Goal: Task Accomplishment & Management: Manage account settings

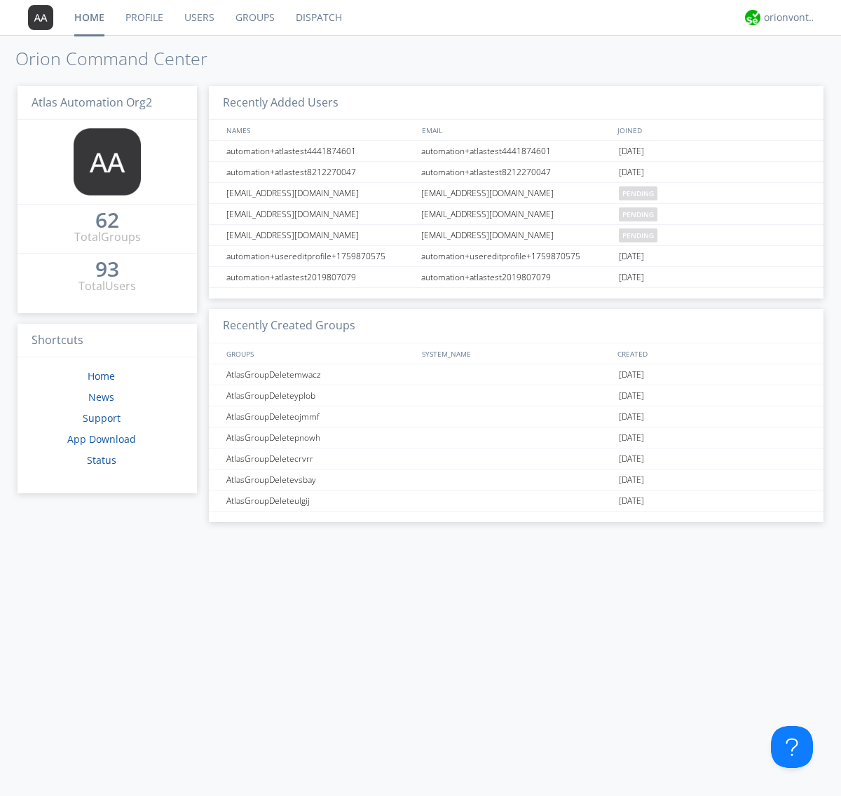
click at [198, 18] on link "Users" at bounding box center [199, 17] width 51 height 35
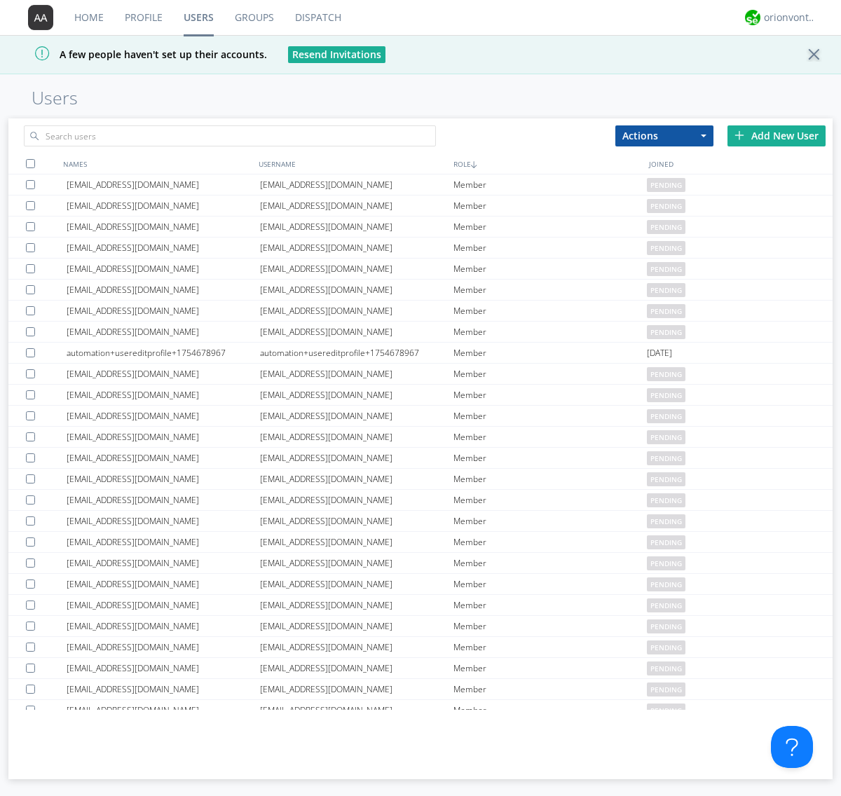
click at [777, 135] on div "Add New User" at bounding box center [777, 135] width 98 height 21
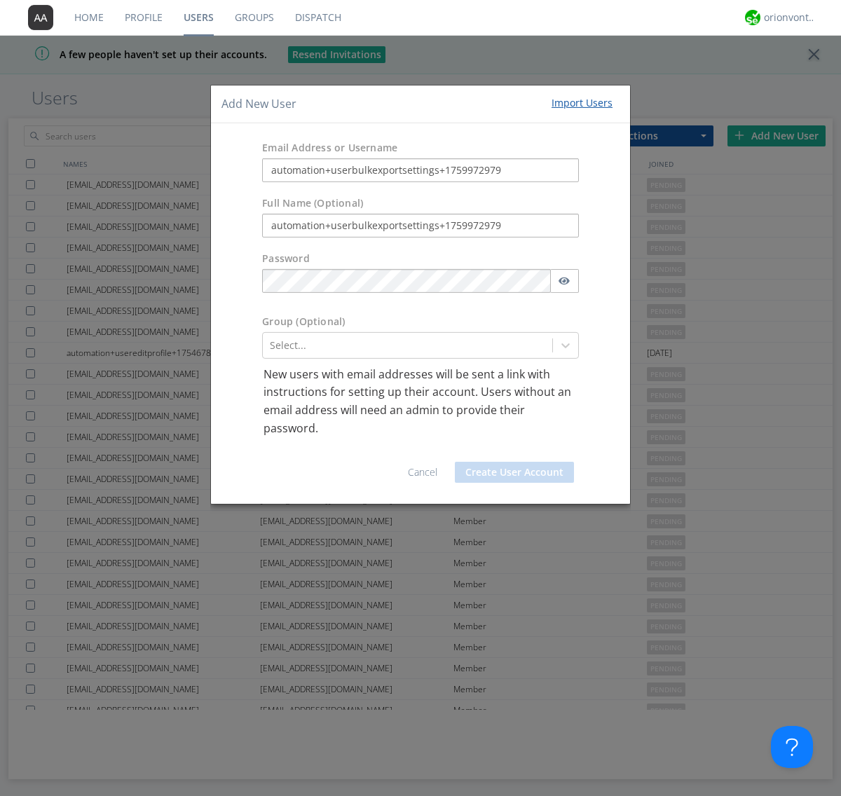
type input "automation+userbulkexportsettings+1759972979"
click at [515, 473] on button "Create User Account" at bounding box center [514, 472] width 119 height 21
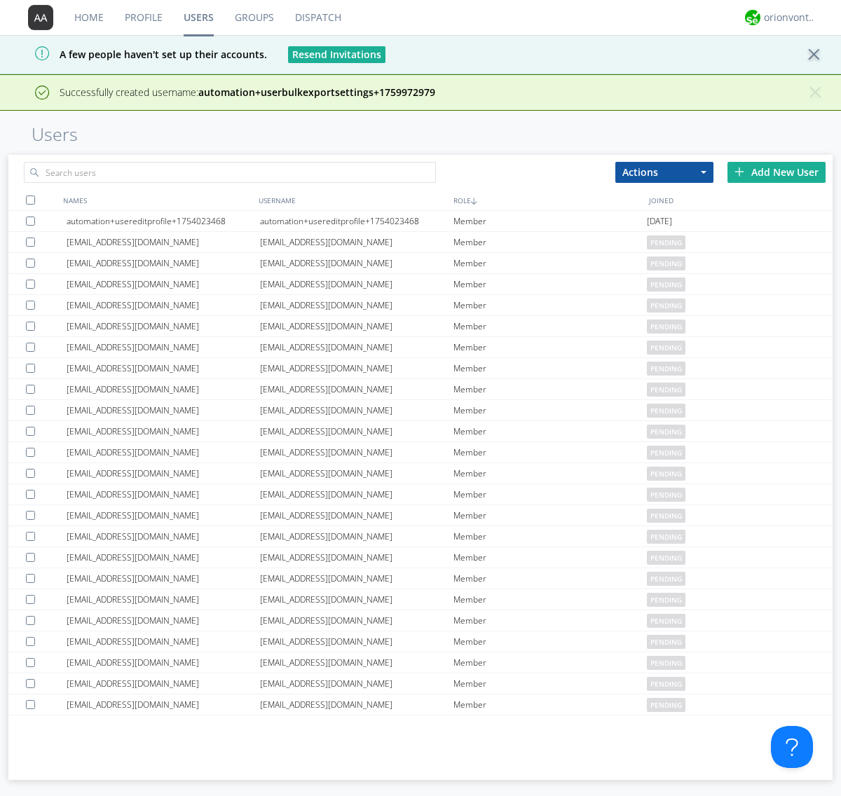
click at [777, 172] on div "Add New User" at bounding box center [777, 172] width 98 height 21
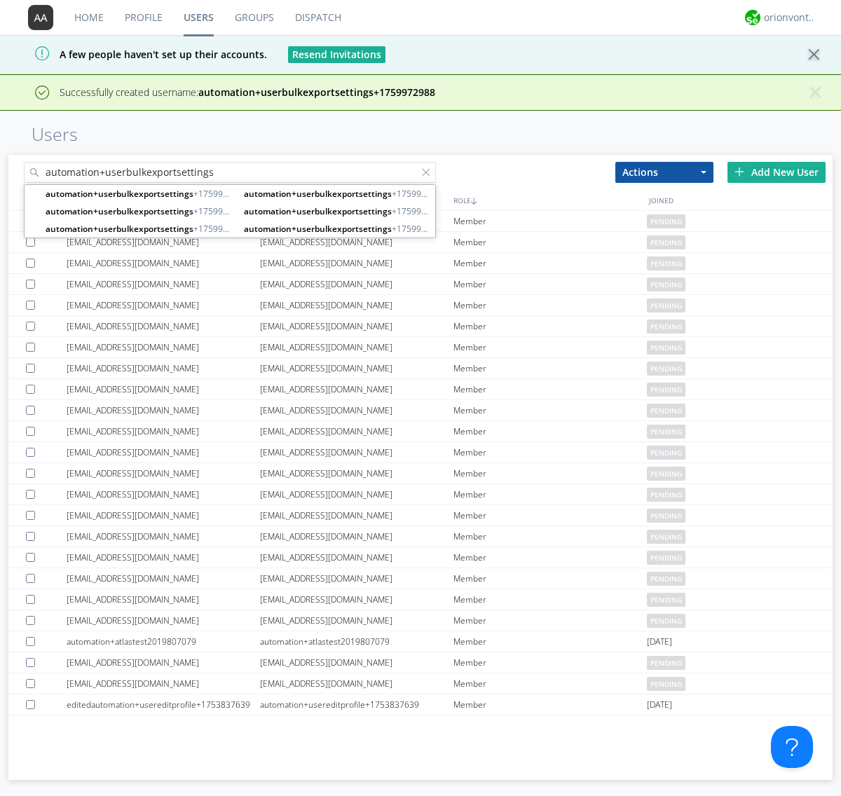
type input "automation+userbulkexportsettings"
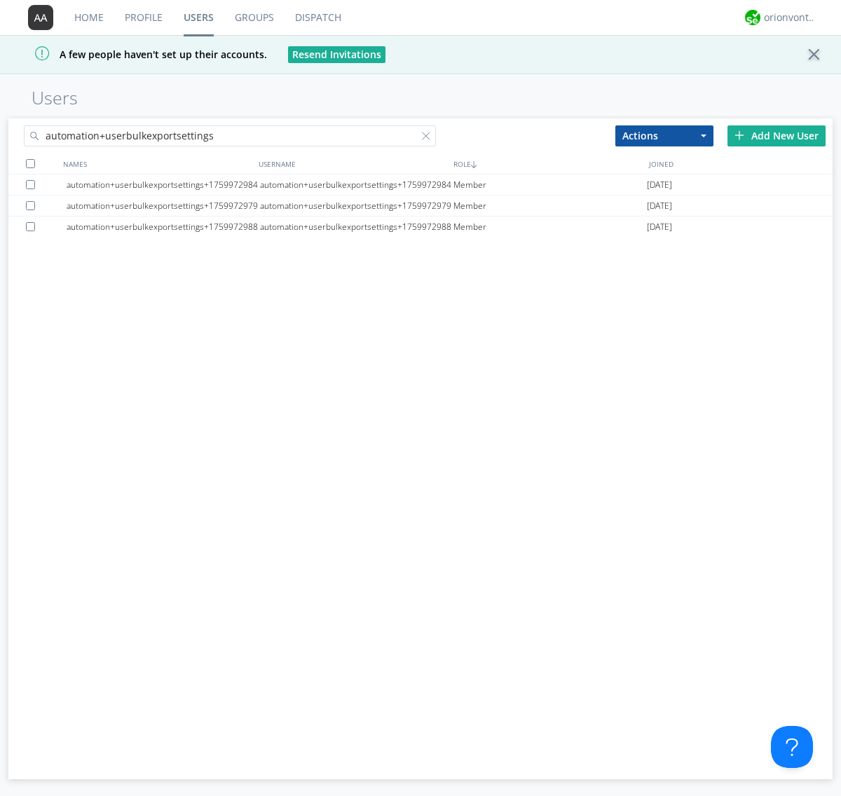
click at [30, 163] on div at bounding box center [30, 163] width 9 height 9
click at [665, 135] on button "Actions" at bounding box center [665, 135] width 98 height 21
click at [0, 0] on link "Export Users" at bounding box center [0, 0] width 0 height 0
click at [429, 138] on div at bounding box center [429, 139] width 14 height 14
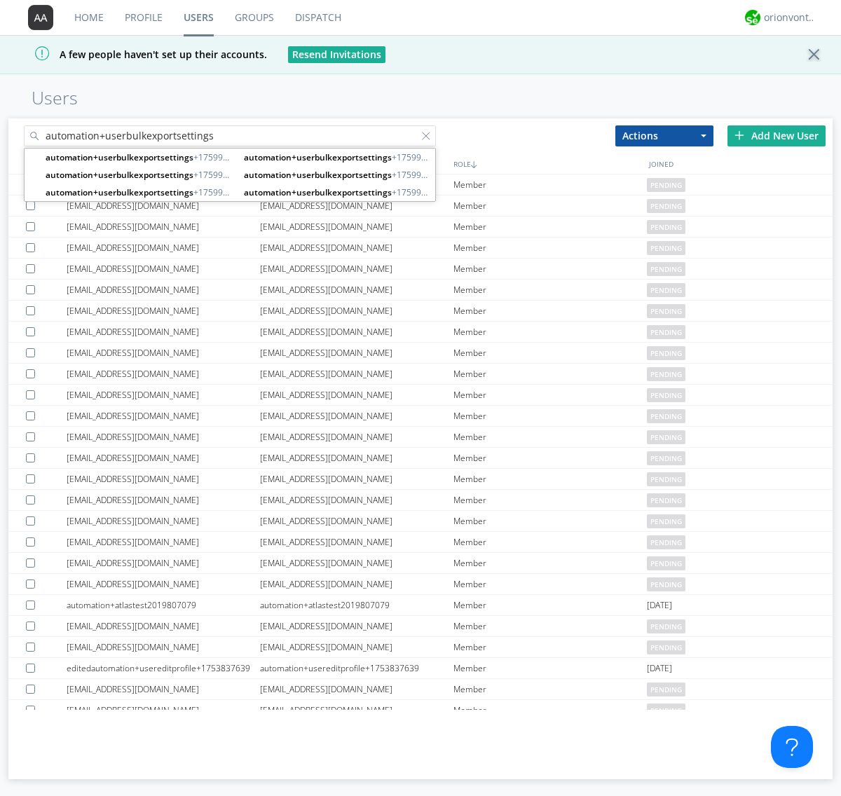
type input "automation+userbulkexportsettings"
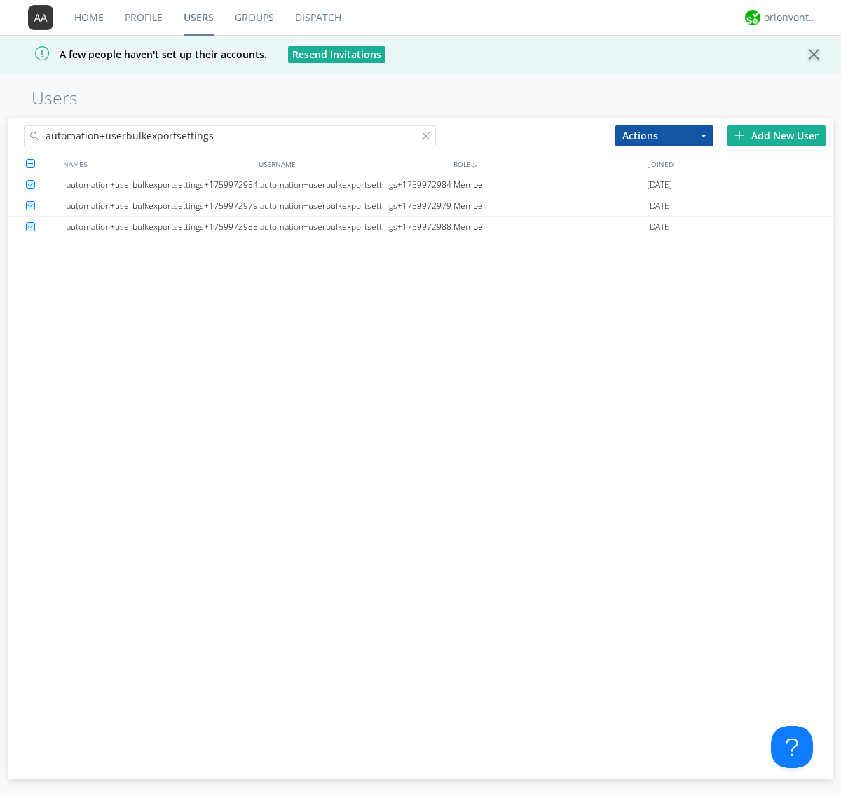
click at [665, 135] on button "Actions" at bounding box center [665, 135] width 98 height 21
click at [0, 0] on link "Delete User" at bounding box center [0, 0] width 0 height 0
